Goal: Transaction & Acquisition: Purchase product/service

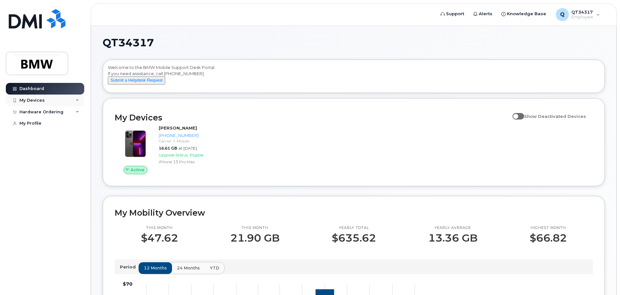
click at [78, 98] on div "My Devices" at bounding box center [45, 101] width 78 height 12
click at [75, 151] on div "Hardware Ordering" at bounding box center [45, 147] width 78 height 12
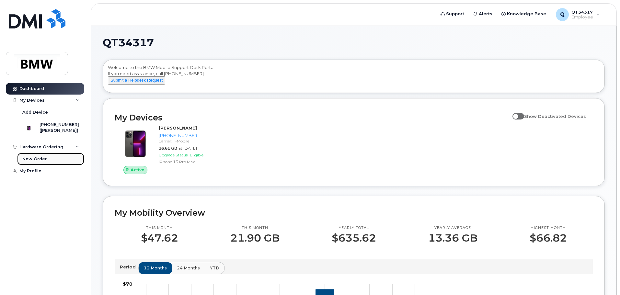
click at [37, 162] on div "New Order" at bounding box center [34, 159] width 25 height 6
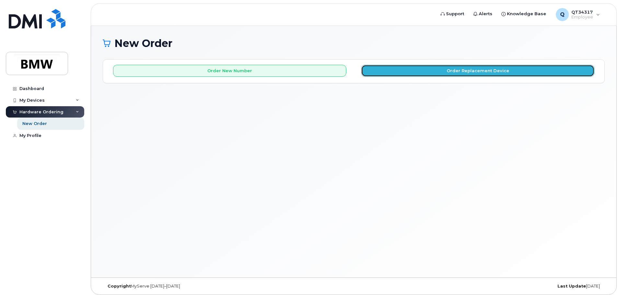
click at [458, 74] on button "Order Replacement Device" at bounding box center [477, 71] width 233 height 12
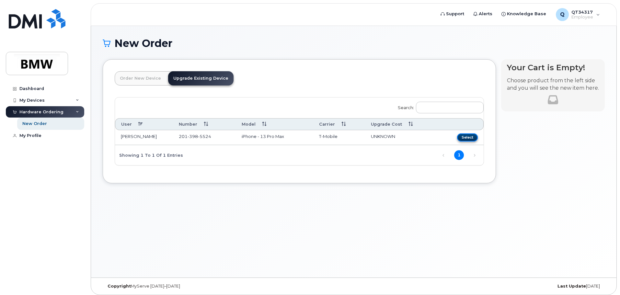
click at [466, 140] on button "Select" at bounding box center [467, 137] width 21 height 8
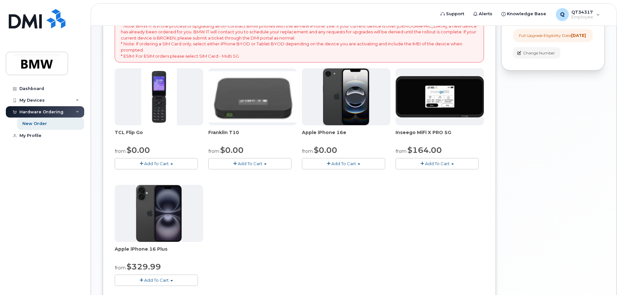
scroll to position [130, 0]
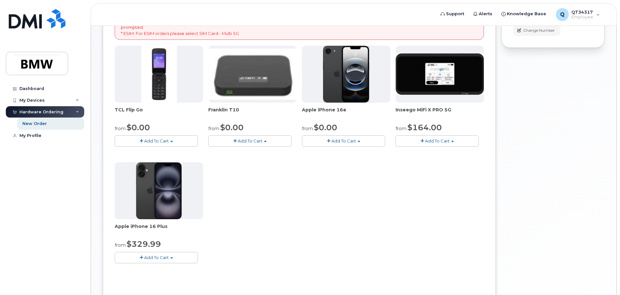
click at [176, 202] on img at bounding box center [159, 190] width 46 height 57
click at [165, 259] on span "Add To Cart" at bounding box center [156, 257] width 25 height 5
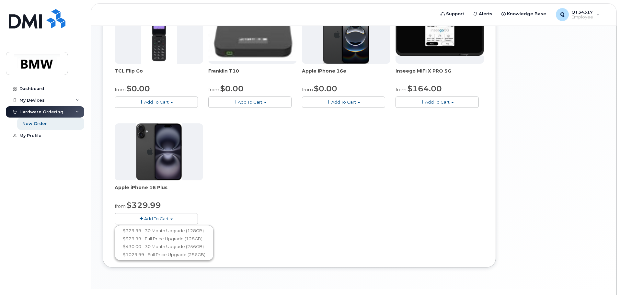
scroll to position [183, 0]
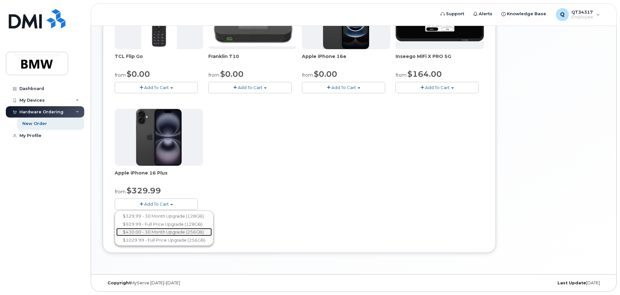
click at [175, 231] on link "$430.00 - 30 Month Upgrade (256GB)" at bounding box center [164, 232] width 96 height 8
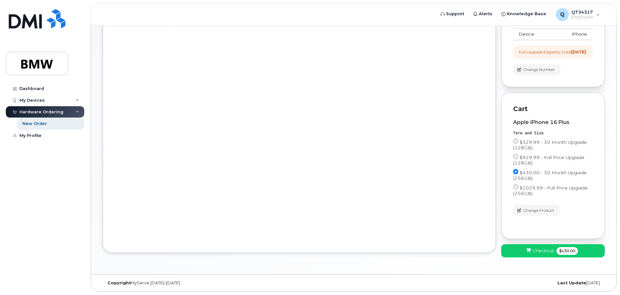
scroll to position [96, 0]
drag, startPoint x: 572, startPoint y: 123, endPoint x: 514, endPoint y: 122, distance: 58.3
click at [514, 122] on div "Apple iPhone 16 Plus" at bounding box center [553, 122] width 80 height 6
